Goal: Find specific page/section: Find specific page/section

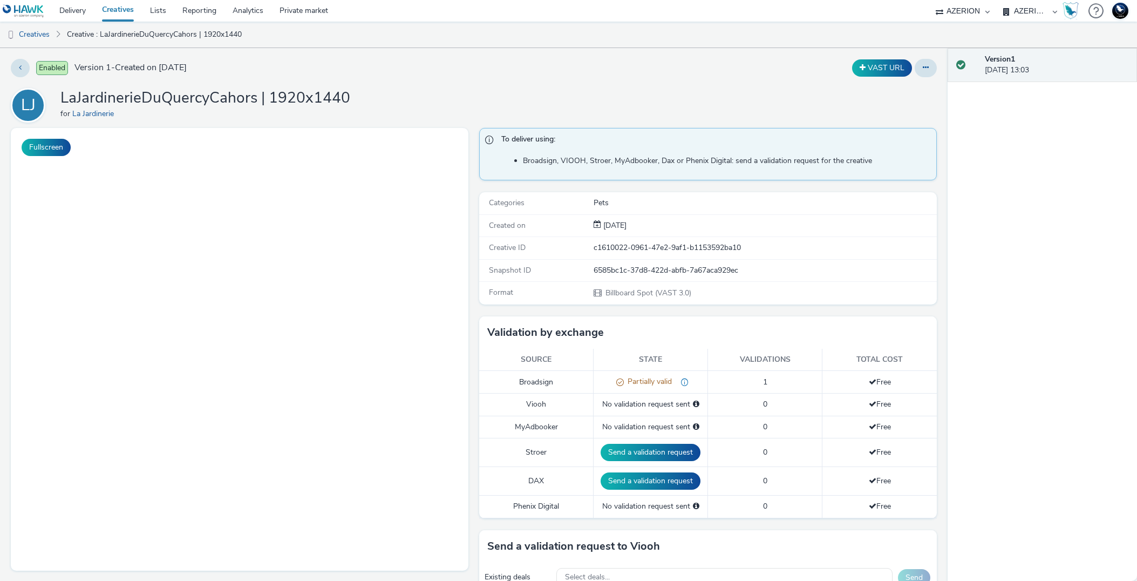
select select "ac009755-aa48-4799-8050-7a339a378eb8"
select select "79162ed7-0017-4339-93b0-3399b708648f"
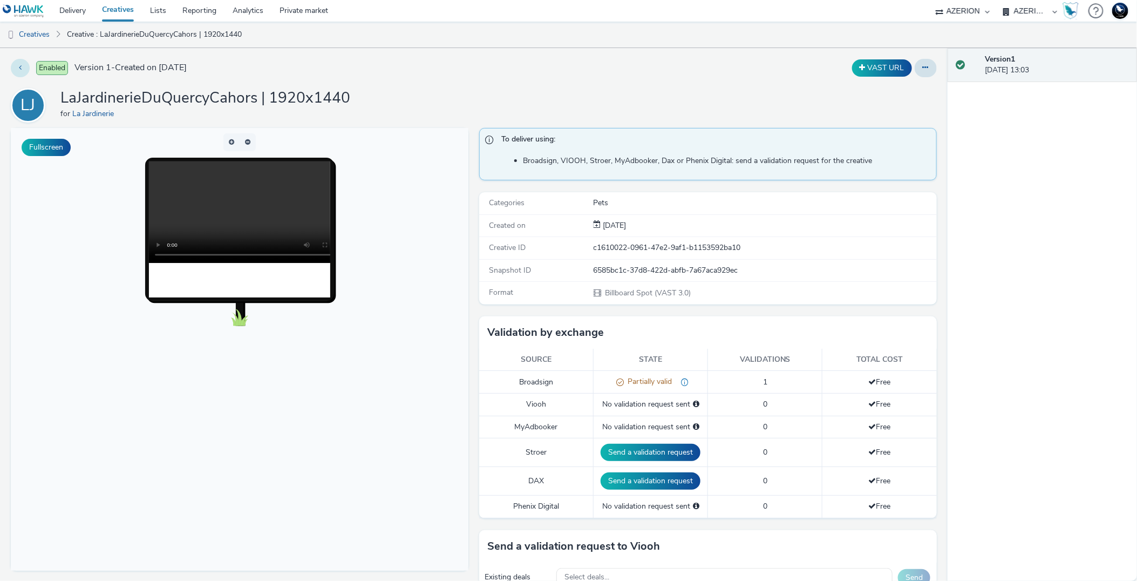
click at [21, 71] on button at bounding box center [20, 68] width 19 height 18
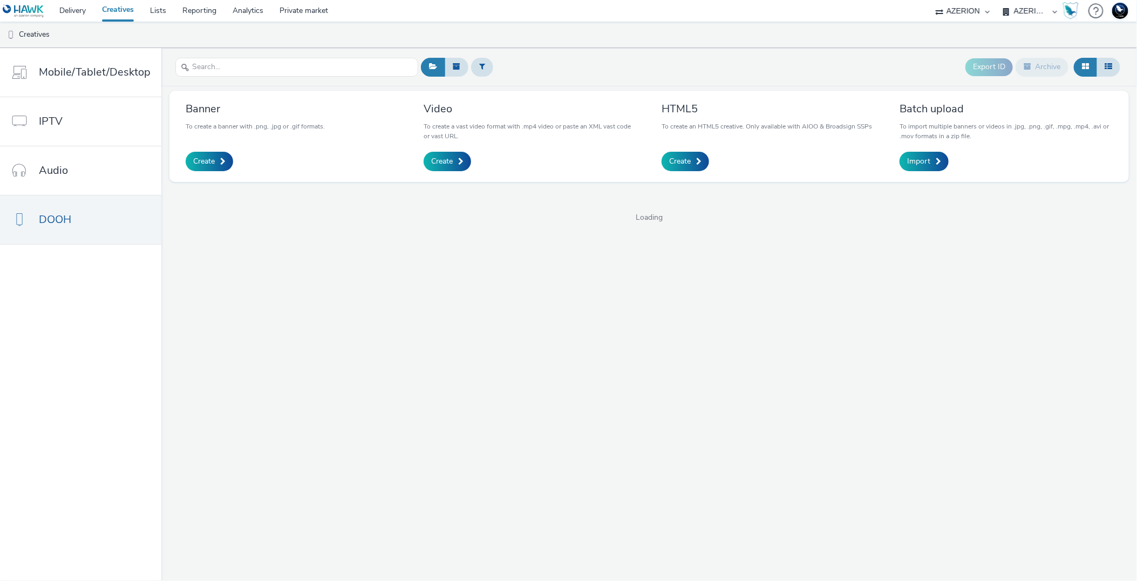
click at [956, 15] on select "75 Media A8 Media Group ABI Media Abkom AB Abovo Ace & Tate Ad-on Media Nordic …" at bounding box center [963, 11] width 65 height 22
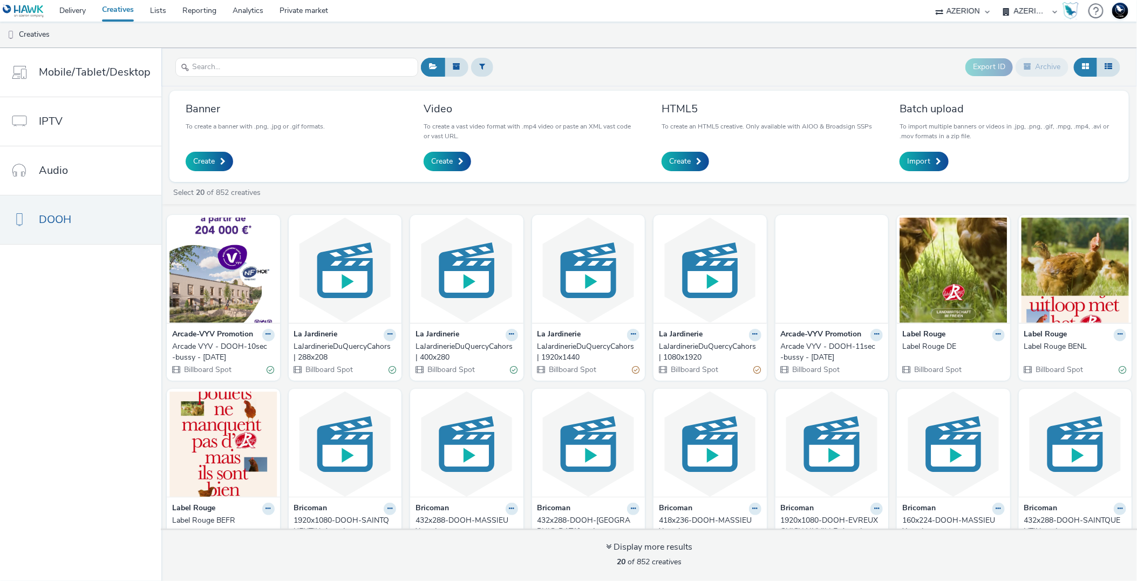
select select "38ed0f18-cbca-4106-be45-330e11e5f0af"
click at [931, 0] on select "75 Media A8 Media Group ABI Media Abkom AB Abovo Ace & Tate Ad-on Media Nordic …" at bounding box center [963, 11] width 65 height 22
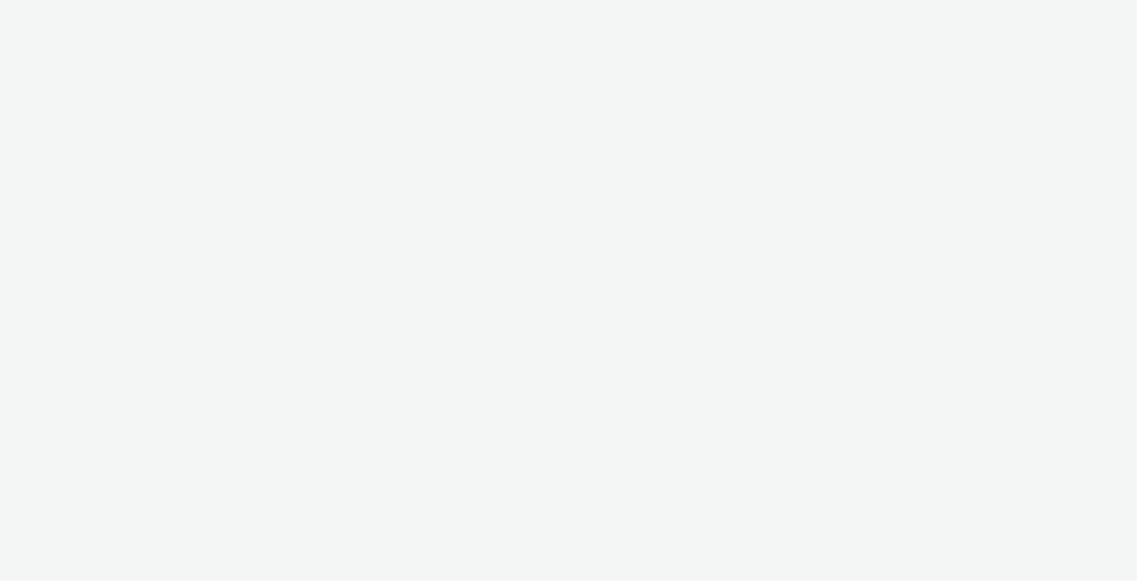
select select "38ed0f18-cbca-4106-be45-330e11e5f0af"
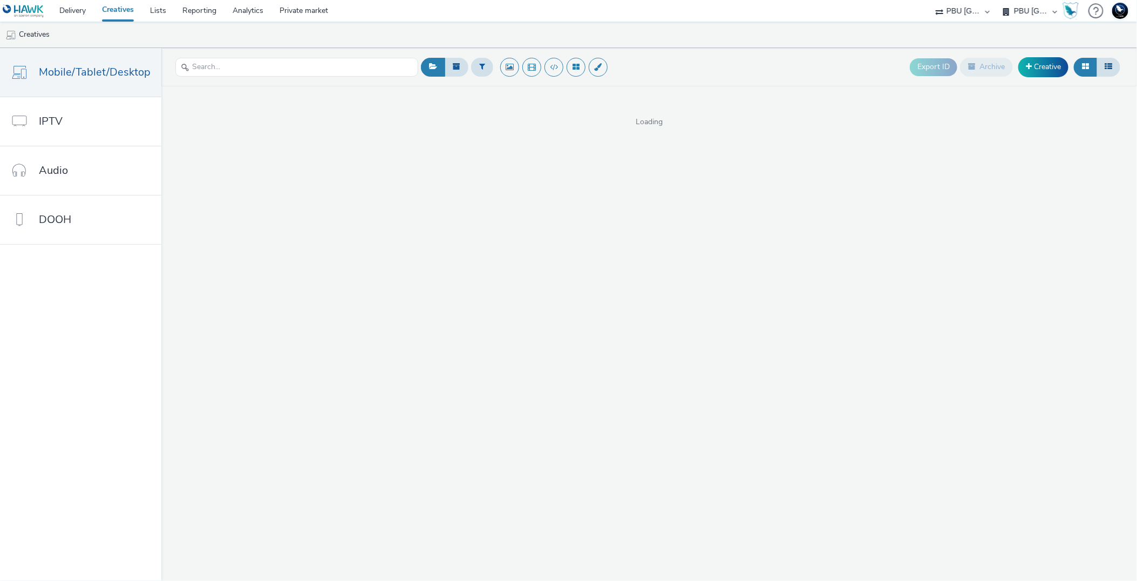
click at [1029, 17] on select "AXA XL - PBU PBU France" at bounding box center [1030, 11] width 65 height 22
select select "abbc901a-506b-4492-93de-a1e510f0cd0c"
click at [998, 0] on select "AXA XL - PBU PBU France" at bounding box center [1030, 11] width 65 height 22
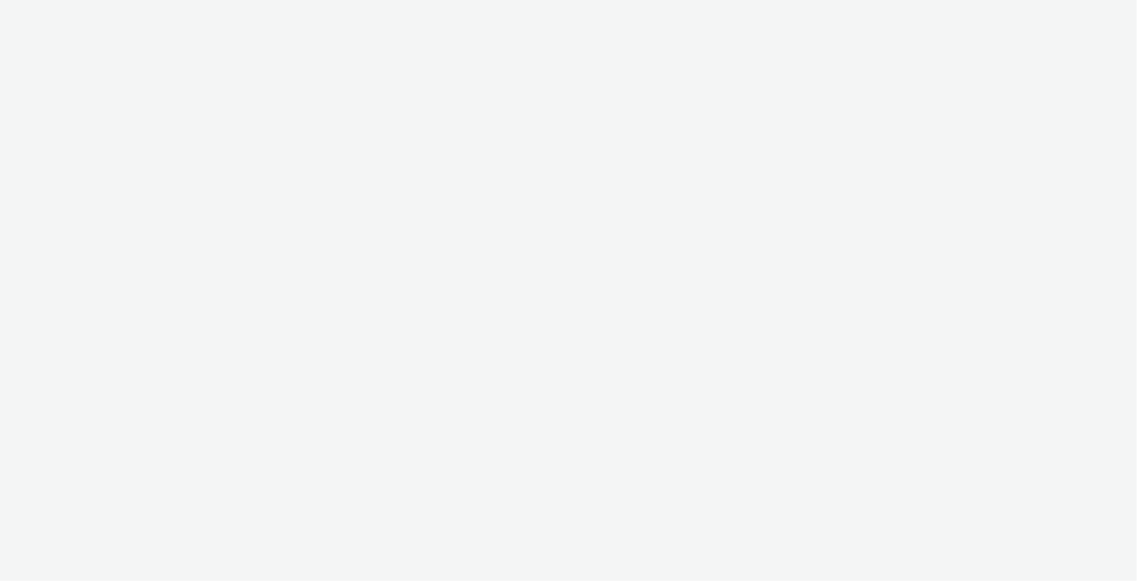
select select "38ed0f18-cbca-4106-be45-330e11e5f0af"
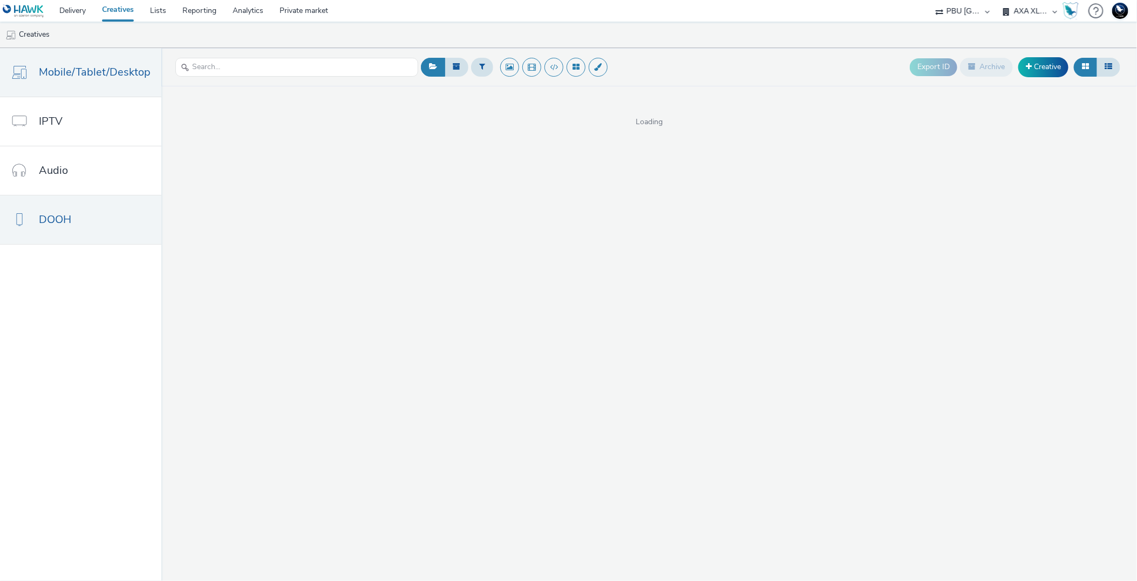
click at [85, 208] on link "DOOH" at bounding box center [80, 219] width 161 height 49
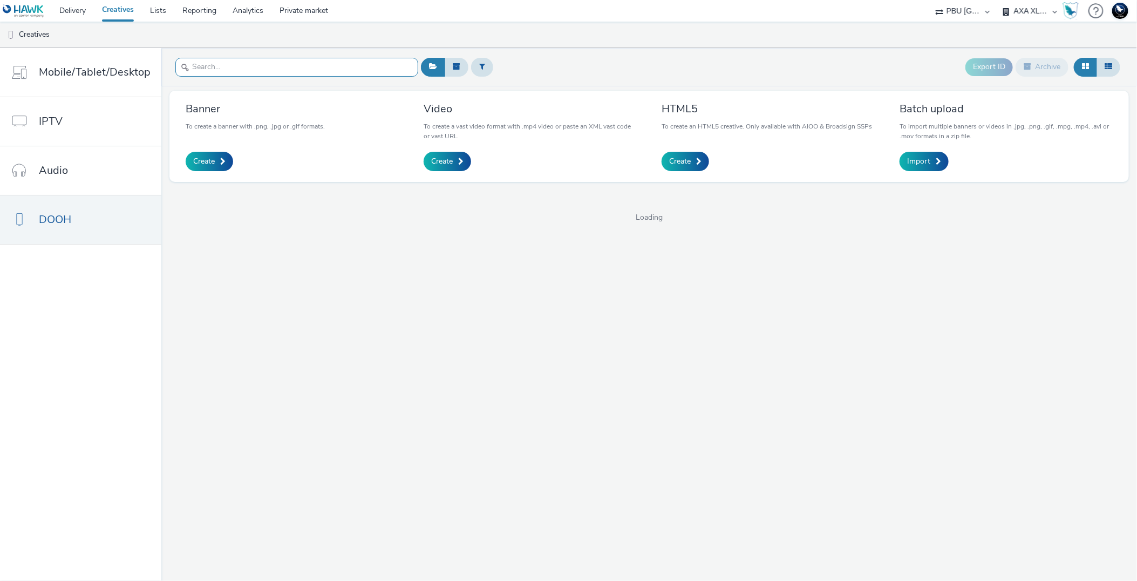
click at [258, 69] on input "text" at bounding box center [296, 67] width 243 height 19
click at [87, 232] on link "DOOH" at bounding box center [80, 219] width 161 height 49
click at [254, 75] on input "text" at bounding box center [296, 67] width 243 height 19
click at [72, 167] on link "Audio" at bounding box center [80, 170] width 161 height 49
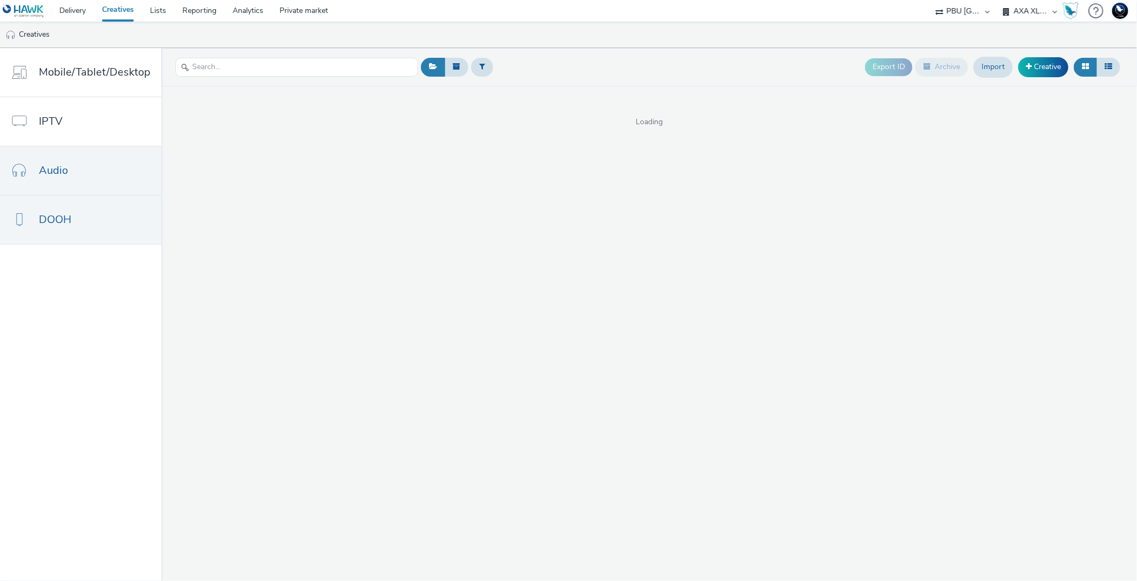
click at [58, 226] on span "DOOH" at bounding box center [55, 220] width 32 height 16
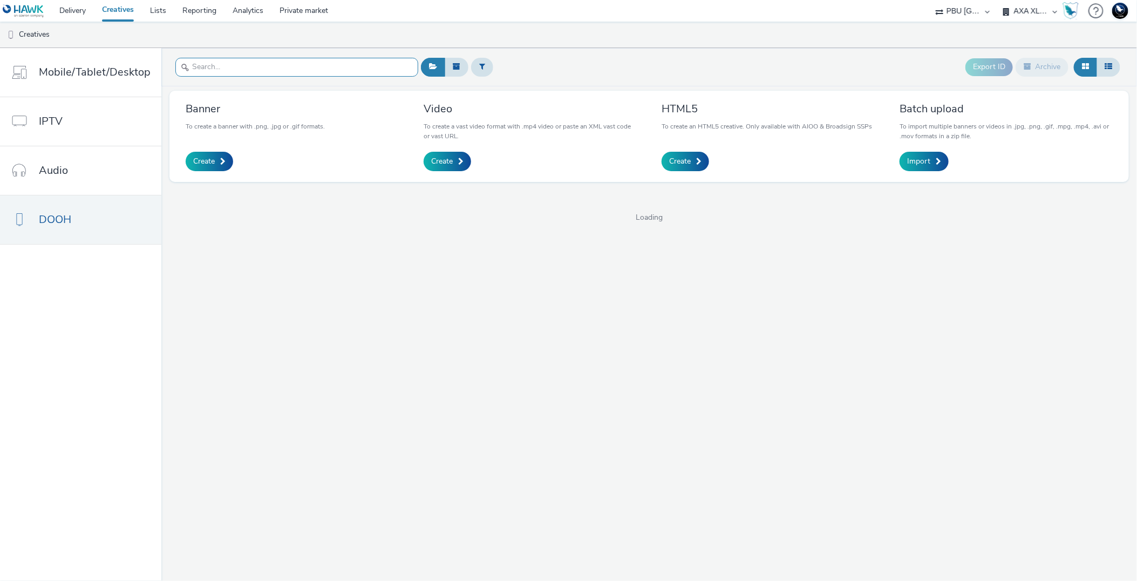
click at [235, 58] on input "text" at bounding box center [296, 67] width 243 height 19
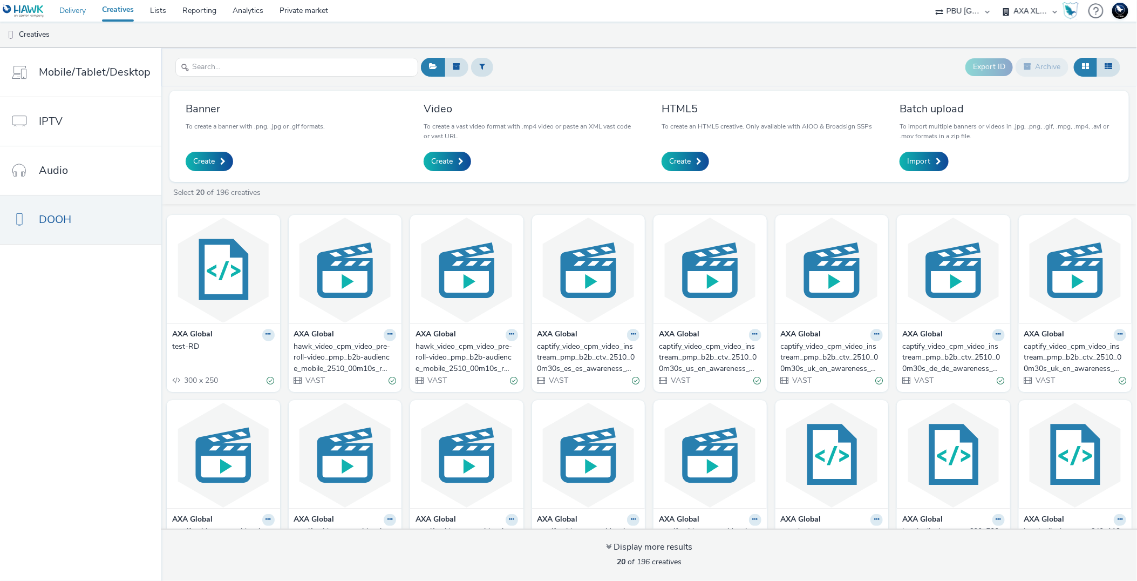
click at [59, 19] on link "Delivery" at bounding box center [72, 11] width 43 height 22
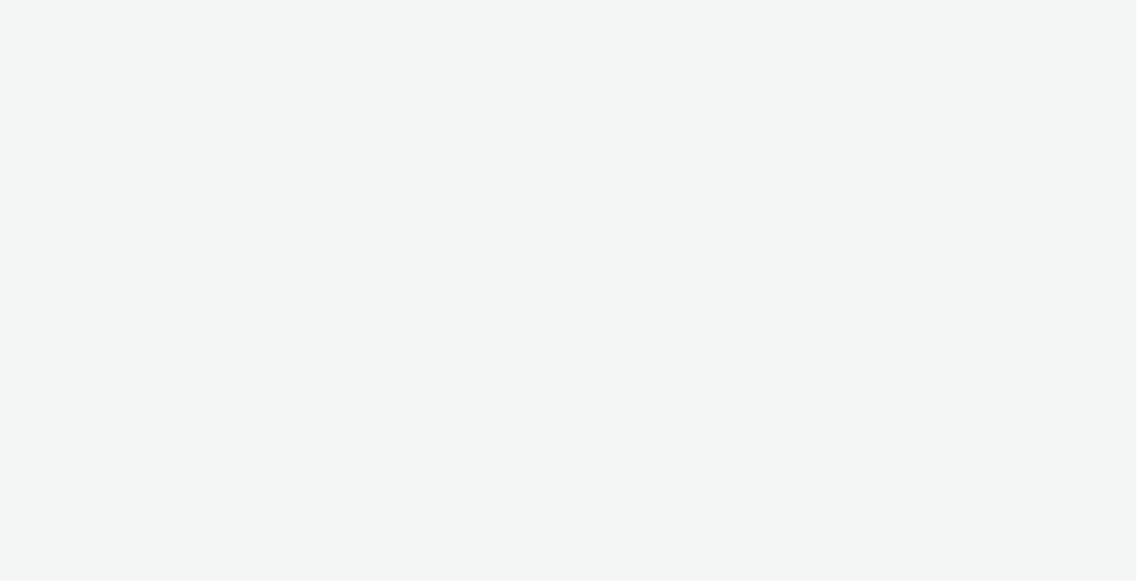
select select "38ed0f18-cbca-4106-be45-330e11e5f0af"
